Goal: Use online tool/utility: Utilize a website feature to perform a specific function

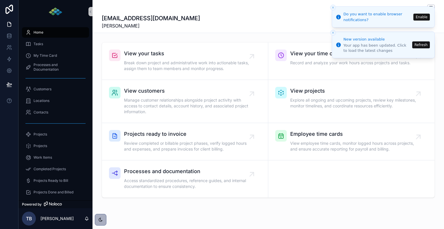
click at [417, 16] on button "Enable" at bounding box center [422, 17] width 16 height 7
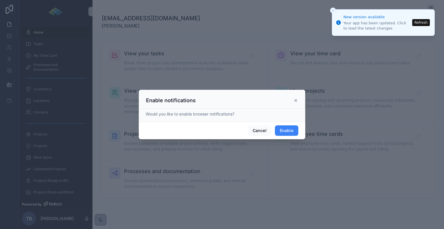
click at [289, 128] on button "Enable" at bounding box center [286, 130] width 23 height 10
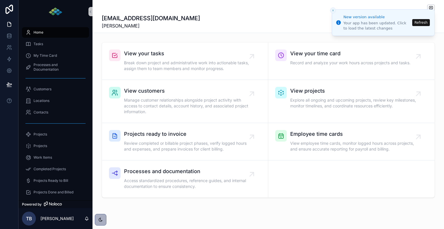
click at [425, 22] on button "Refresh" at bounding box center [422, 22] width 18 height 7
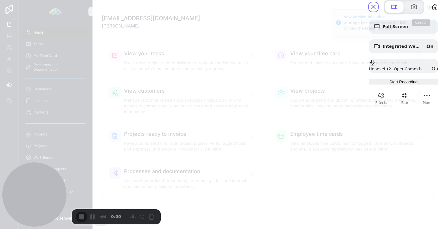
click at [390, 84] on span "Start Recording" at bounding box center [404, 82] width 28 height 5
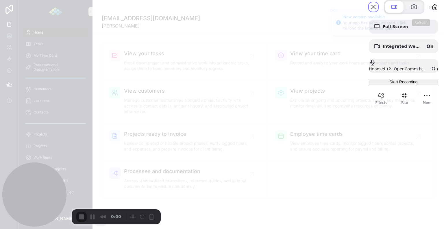
click at [397, 84] on span "Start Recording" at bounding box center [404, 82] width 28 height 5
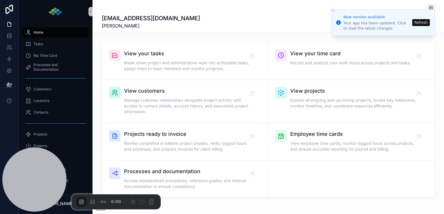
click at [422, 23] on button "Refresh" at bounding box center [422, 22] width 18 height 7
click at [421, 21] on button "Refresh" at bounding box center [422, 22] width 18 height 7
click at [334, 11] on icon "Close toast" at bounding box center [333, 10] width 3 height 3
click at [334, 10] on icon "Close toast" at bounding box center [333, 10] width 3 height 3
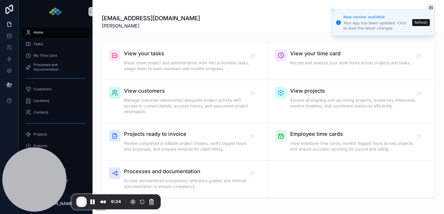
click at [334, 10] on icon "Close toast" at bounding box center [333, 10] width 3 height 3
click at [333, 9] on icon "Close toast" at bounding box center [333, 10] width 3 height 3
click at [84, 201] on span "End Recording" at bounding box center [81, 201] width 7 height 7
